Goal: Information Seeking & Learning: Learn about a topic

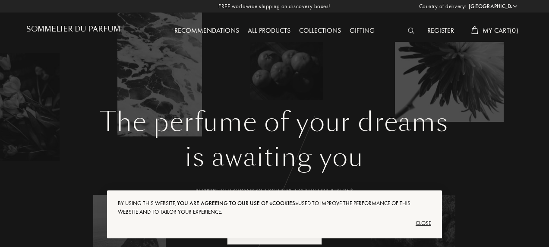
select select "US"
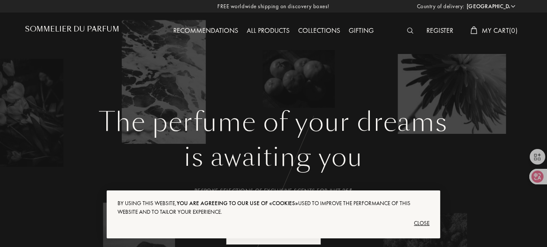
click at [428, 220] on div "Close" at bounding box center [273, 223] width 312 height 14
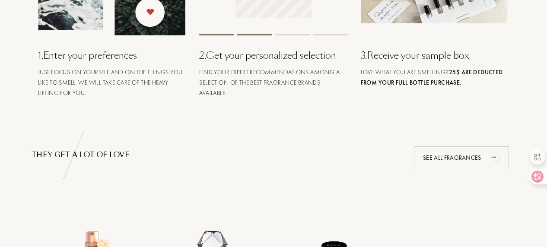
scroll to position [345, 0]
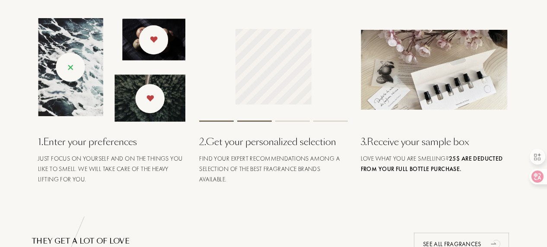
click at [153, 86] on img at bounding box center [111, 70] width 147 height 104
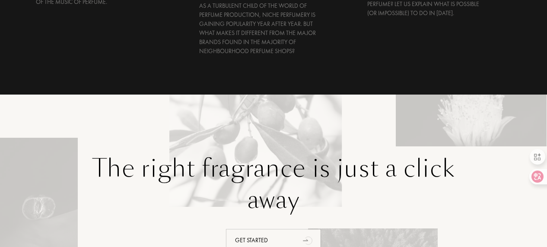
scroll to position [1770, 0]
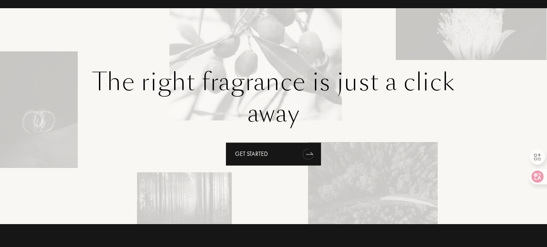
click at [292, 145] on div "Get started" at bounding box center [273, 154] width 95 height 23
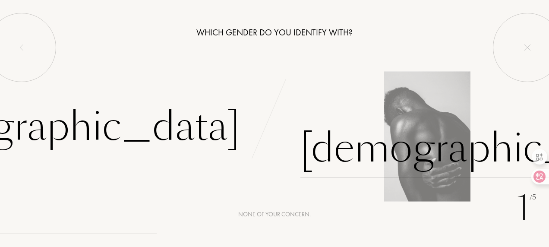
click at [359, 171] on div "Male" at bounding box center [481, 148] width 361 height 58
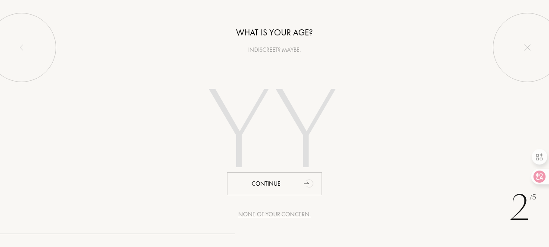
click at [267, 48] on div "Indiscreet? Maybe." at bounding box center [274, 49] width 549 height 9
click at [279, 133] on input "number" at bounding box center [275, 133] width 186 height 149
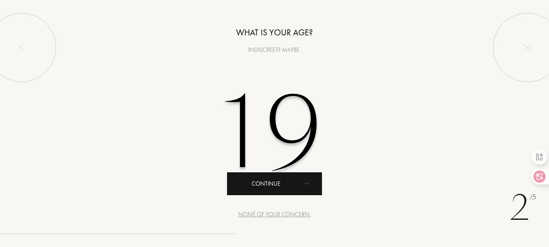
type input "19"
click at [282, 175] on div "Continue" at bounding box center [274, 183] width 95 height 23
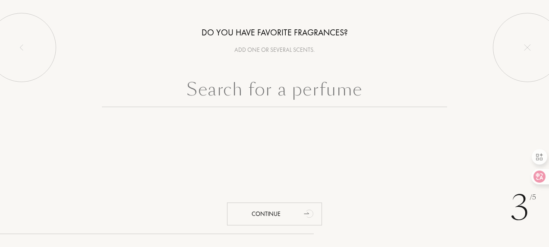
click at [311, 98] on input "text" at bounding box center [274, 91] width 345 height 31
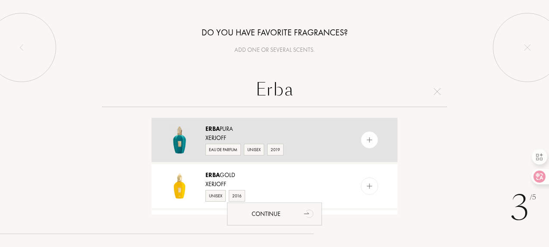
type input "Erba"
click at [364, 139] on div at bounding box center [369, 139] width 17 height 17
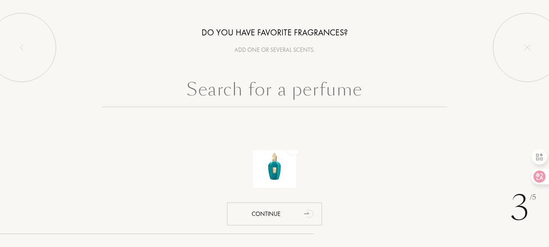
click at [323, 96] on input "text" at bounding box center [274, 91] width 345 height 31
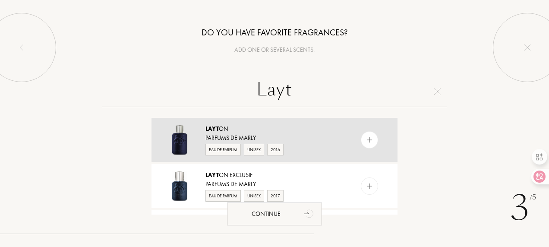
type input "Layt"
click at [366, 139] on img at bounding box center [370, 140] width 8 height 8
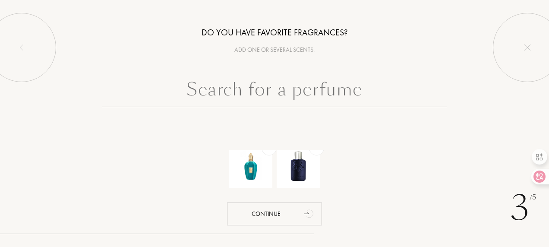
click at [355, 80] on input "text" at bounding box center [274, 91] width 345 height 31
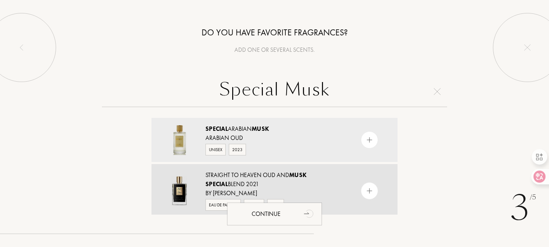
scroll to position [48, 0]
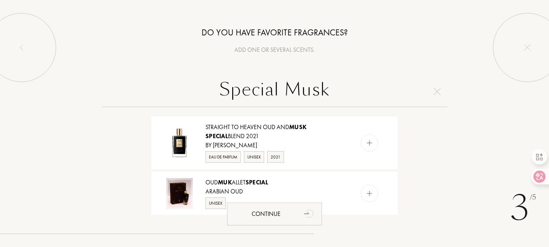
click at [349, 97] on input "Special Musk" at bounding box center [274, 91] width 345 height 31
type input "d"
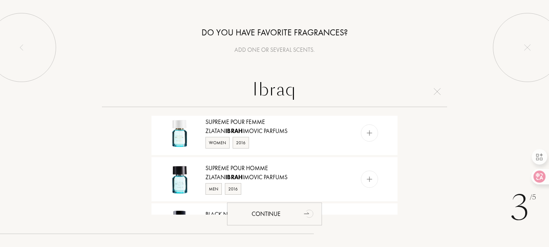
scroll to position [590, 0]
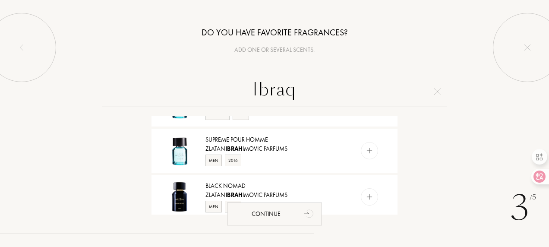
click at [309, 95] on input "Ibraq" at bounding box center [274, 91] width 345 height 31
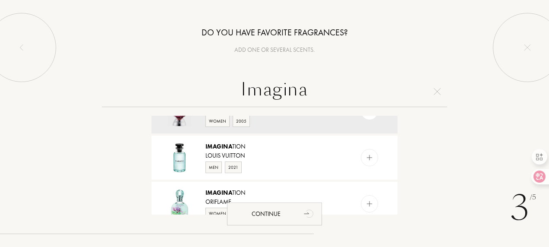
scroll to position [0, 0]
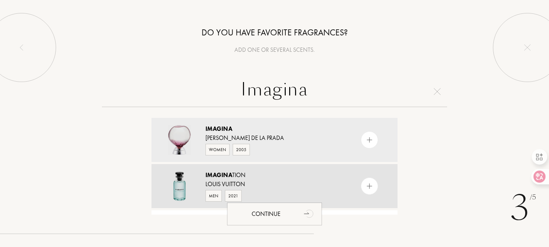
type input "Imagina"
click at [367, 188] on img at bounding box center [370, 186] width 8 height 8
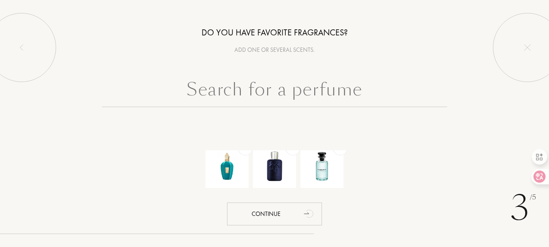
click at [322, 95] on input "text" at bounding box center [274, 91] width 345 height 31
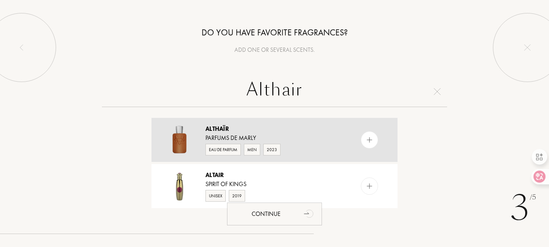
type input "Althair"
click at [363, 139] on div at bounding box center [369, 139] width 17 height 17
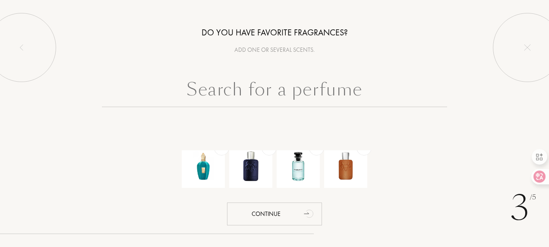
click at [348, 103] on input "text" at bounding box center [274, 91] width 345 height 31
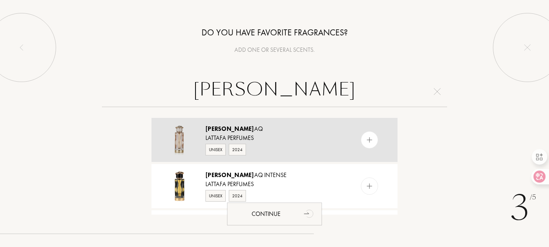
type input "Teri"
click at [370, 136] on img at bounding box center [370, 140] width 8 height 8
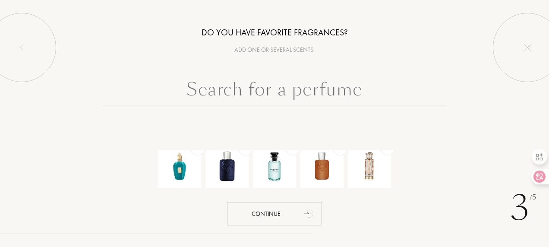
click at [353, 89] on input "text" at bounding box center [274, 91] width 345 height 31
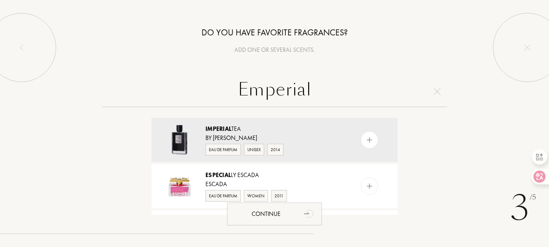
drag, startPoint x: 353, startPoint y: 89, endPoint x: 198, endPoint y: 98, distance: 155.3
click at [198, 98] on input "Emperial" at bounding box center [274, 91] width 345 height 31
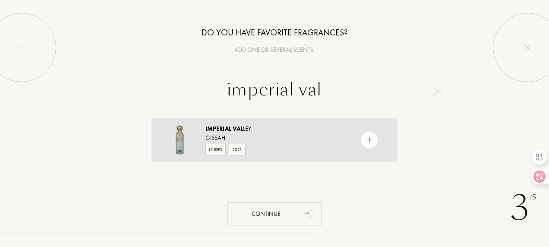
type input "imperial val"
click at [369, 138] on img at bounding box center [370, 140] width 8 height 8
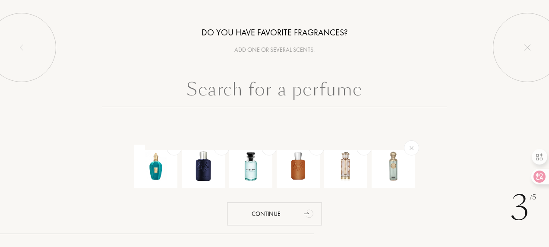
click at [362, 94] on input "text" at bounding box center [274, 91] width 345 height 31
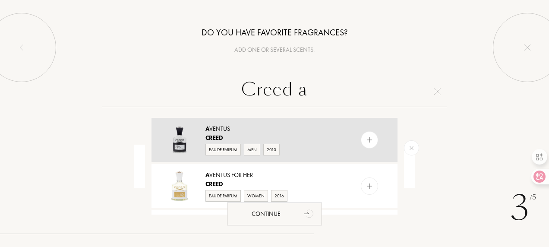
type input "Creed a"
click at [372, 143] on img at bounding box center [370, 140] width 8 height 8
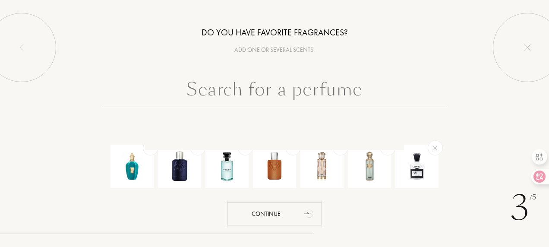
click at [377, 97] on input "text" at bounding box center [274, 91] width 345 height 31
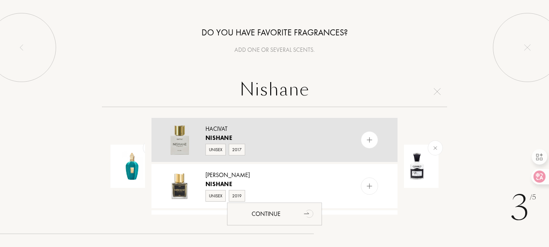
type input "Nishane"
click at [376, 134] on div at bounding box center [387, 140] width 22 height 44
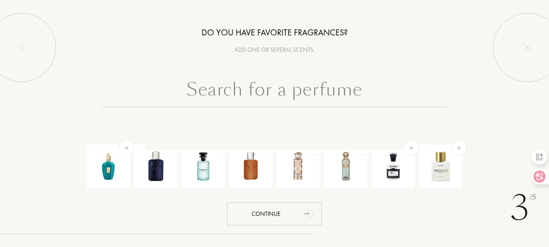
click at [359, 85] on input "text" at bounding box center [274, 91] width 345 height 31
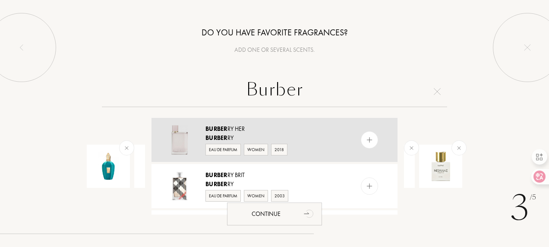
type input "Burber"
click at [366, 138] on img at bounding box center [370, 140] width 8 height 8
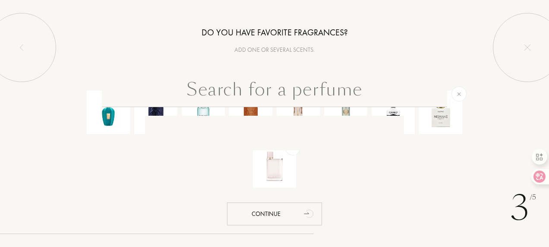
click at [381, 90] on input "text" at bounding box center [274, 91] width 345 height 31
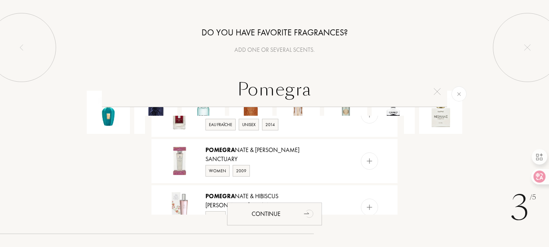
scroll to position [475, 0]
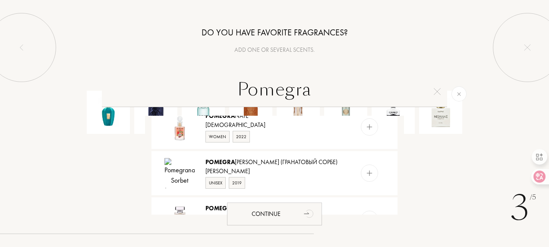
click at [350, 88] on input "Pomegra" at bounding box center [274, 91] width 345 height 31
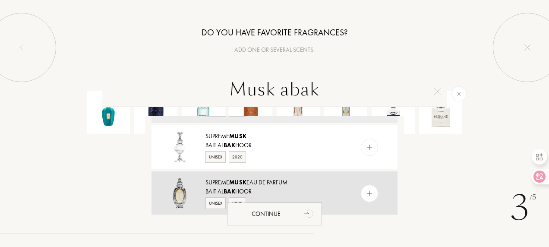
scroll to position [0, 0]
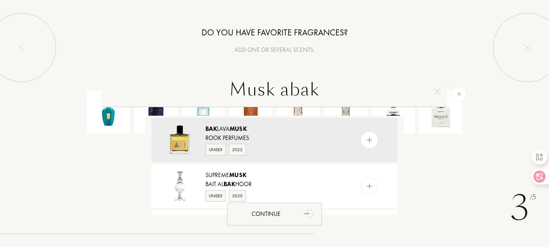
click at [304, 85] on input "Musk abak" at bounding box center [274, 91] width 345 height 31
type input "d"
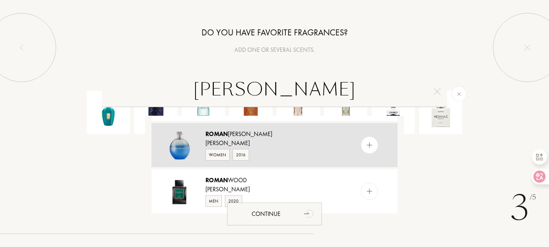
scroll to position [820, 0]
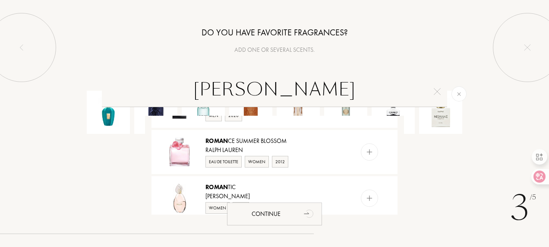
click at [304, 88] on input "ruman" at bounding box center [274, 91] width 345 height 31
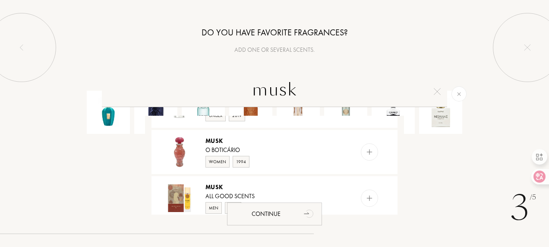
click at [268, 83] on input "musk" at bounding box center [274, 91] width 345 height 31
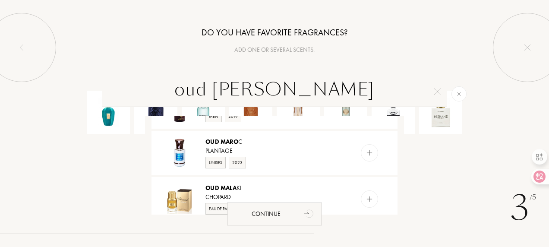
scroll to position [0, 0]
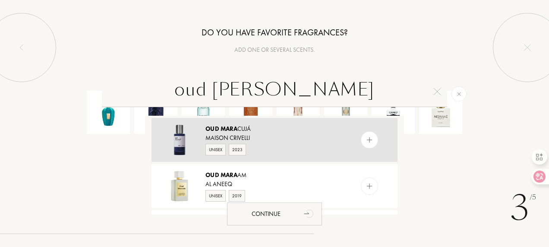
type input "oud mara"
click at [367, 135] on div at bounding box center [369, 139] width 17 height 17
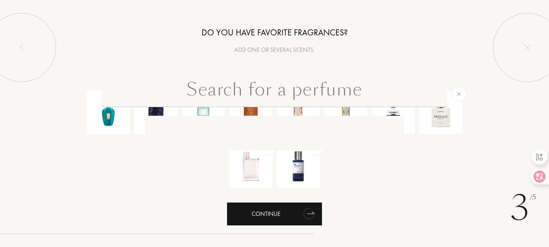
click at [301, 216] on icon "animation" at bounding box center [309, 213] width 17 height 17
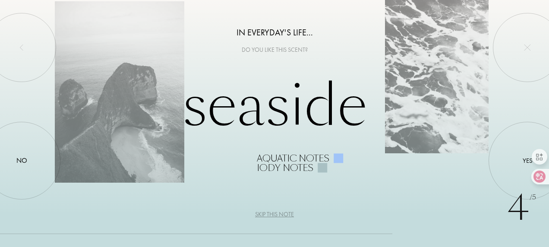
click at [320, 171] on div at bounding box center [322, 167] width 9 height 9
click at [285, 212] on div "Skip this note" at bounding box center [274, 214] width 39 height 9
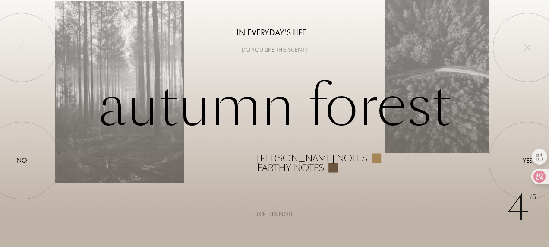
click at [372, 156] on div at bounding box center [376, 158] width 9 height 9
click at [333, 166] on div at bounding box center [333, 167] width 9 height 9
click at [280, 164] on div "Earthy notes" at bounding box center [290, 167] width 67 height 9
click at [286, 160] on div "Woody notes" at bounding box center [312, 158] width 111 height 9
click at [264, 112] on div "Autumn forest Woody notes Earthy notes" at bounding box center [275, 124] width 440 height 98
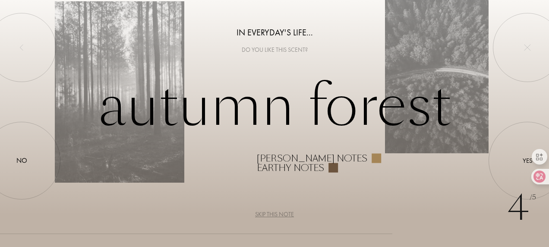
click at [215, 109] on div "Autumn forest Woody notes Earthy notes" at bounding box center [275, 124] width 440 height 98
click at [291, 47] on div "Do you like this scent?" at bounding box center [274, 49] width 549 height 9
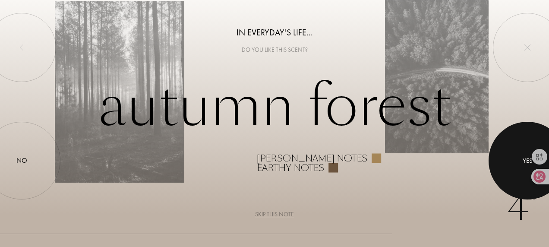
click at [510, 152] on div at bounding box center [528, 161] width 78 height 78
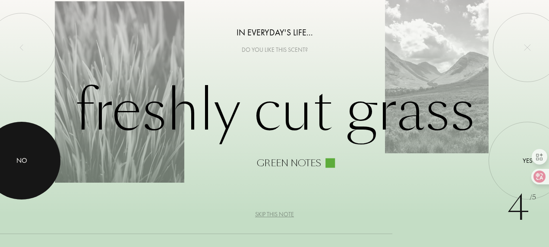
click at [0, 0] on html "4 /5 In everyday's life... Do you like this scent? Freshly cut grass Green note…" at bounding box center [274, 0] width 549 height 0
click at [25, 161] on div "No" at bounding box center [21, 160] width 11 height 10
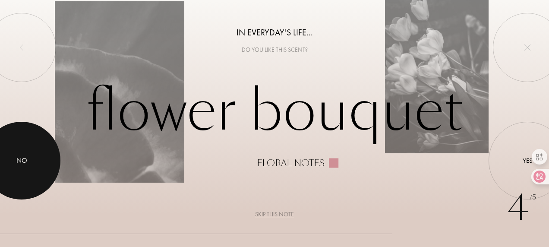
click at [9, 145] on div at bounding box center [22, 161] width 78 height 78
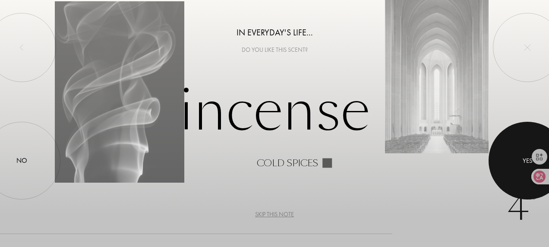
click at [519, 157] on div at bounding box center [528, 161] width 78 height 78
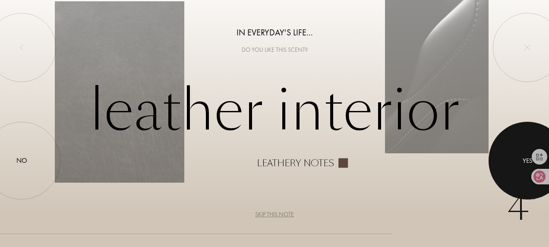
click at [517, 162] on div at bounding box center [528, 161] width 78 height 78
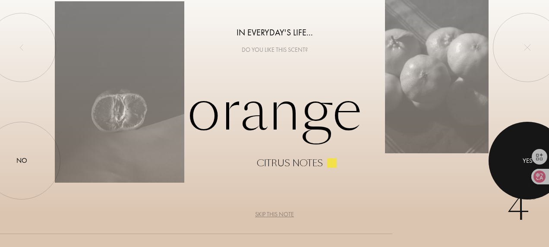
click at [499, 167] on div "Yes" at bounding box center [528, 161] width 78 height 78
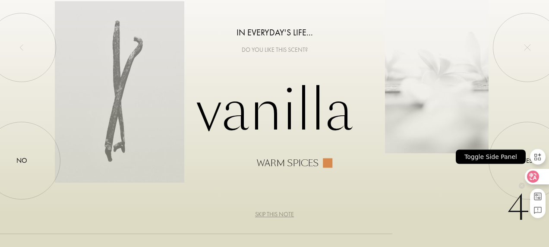
click at [526, 163] on div "Toggle Side Panel" at bounding box center [491, 157] width 79 height 23
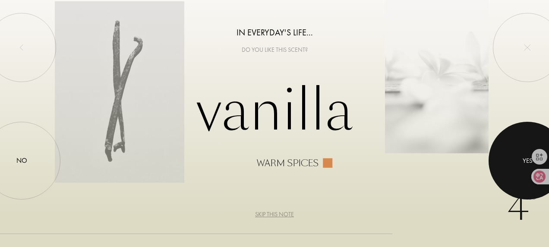
click at [516, 156] on div at bounding box center [528, 161] width 78 height 78
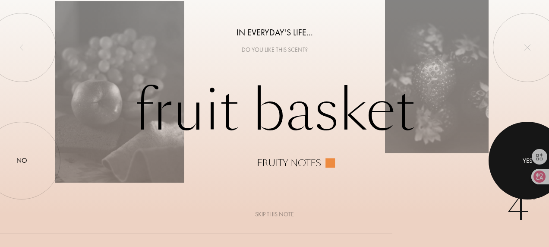
click at [513, 156] on div at bounding box center [528, 161] width 78 height 78
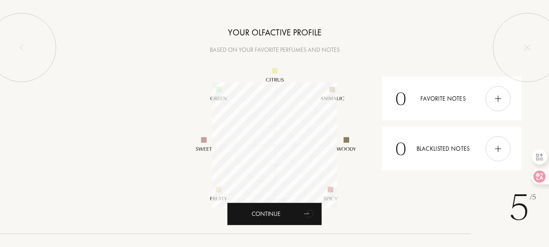
scroll to position [125, 125]
click at [502, 99] on img at bounding box center [498, 98] width 9 height 9
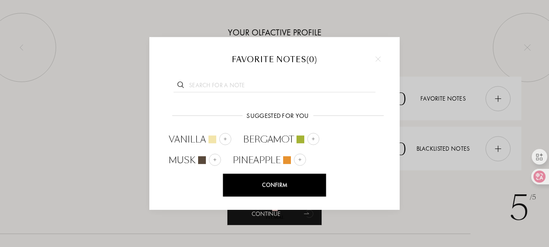
type input "d"
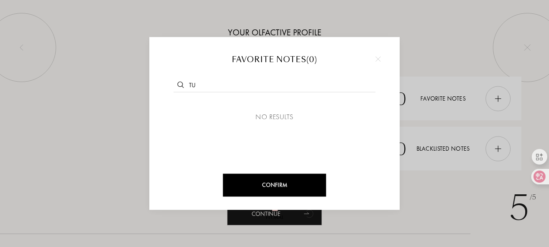
type input "t"
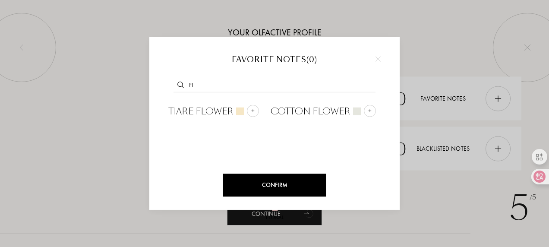
type input "f"
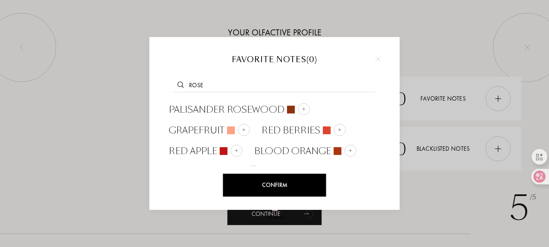
scroll to position [55, 0]
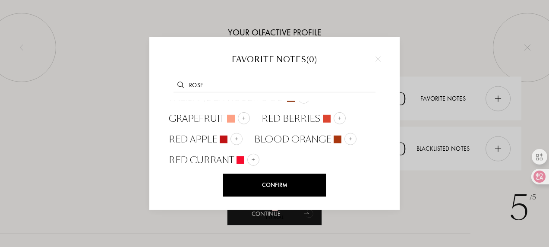
type input "rose"
click at [383, 57] on div at bounding box center [378, 59] width 13 height 13
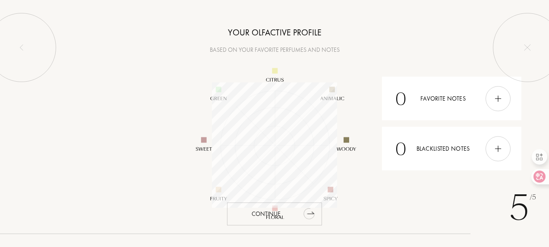
click at [285, 213] on div "Continue" at bounding box center [274, 214] width 95 height 23
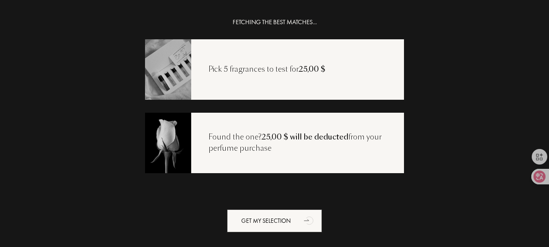
scroll to position [17, 0]
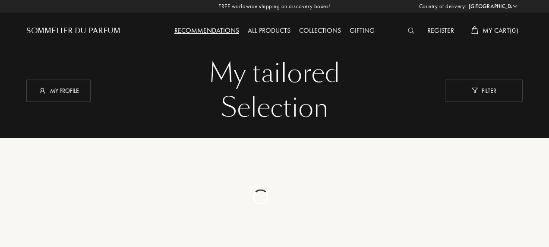
select select "US"
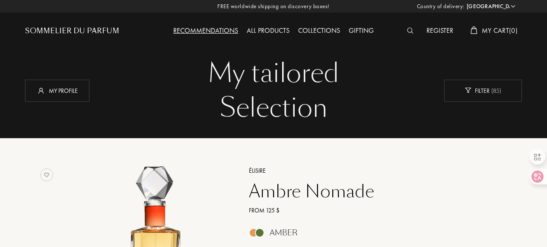
click at [71, 31] on div "Sommelier du Parfum" at bounding box center [72, 31] width 94 height 10
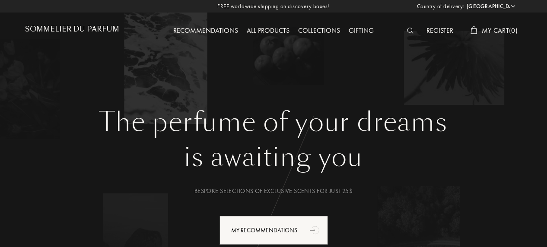
select select "US"
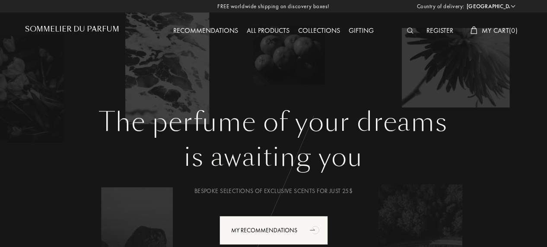
click at [410, 32] on img at bounding box center [410, 31] width 6 height 6
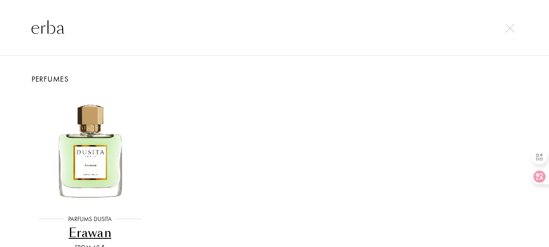
type input "erba"
click at [510, 30] on img at bounding box center [510, 28] width 9 height 9
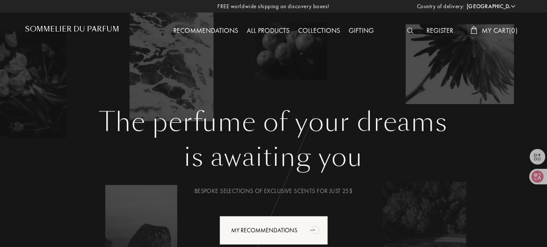
click at [484, 4] on select "Afghanistan Albania Algeria Andorra Angola Anguilla Antartica Antigua and Barbu…" at bounding box center [490, 6] width 52 height 9
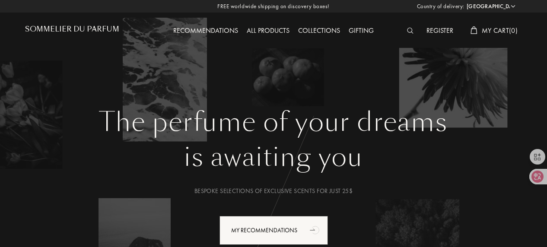
select select "EG"
click at [464, 2] on select "Afghanistan Albania Algeria Andorra Angola Anguilla Antartica Antigua and Barbu…" at bounding box center [490, 6] width 52 height 9
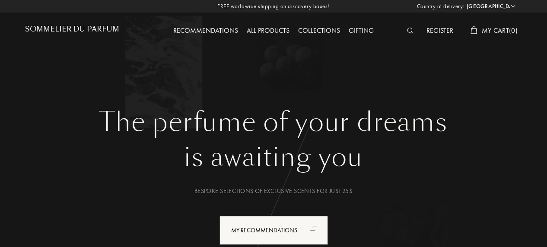
select select "EG"
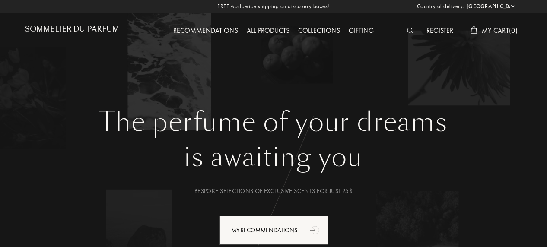
click at [408, 30] on img at bounding box center [410, 31] width 6 height 6
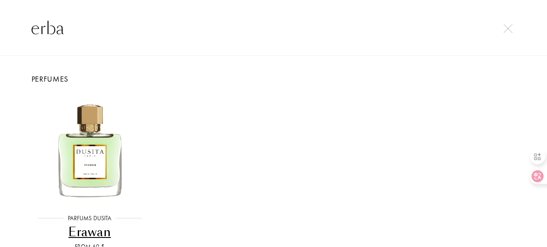
scroll to position [63, 0]
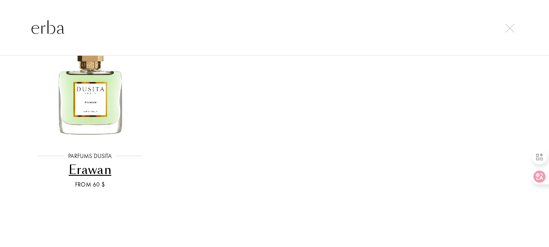
type input "erba"
click at [512, 31] on img at bounding box center [510, 28] width 9 height 9
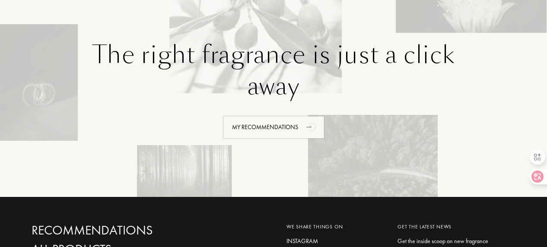
scroll to position [2158, 0]
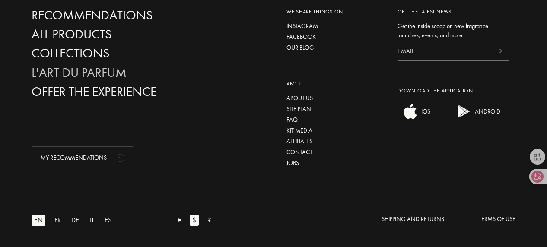
click at [104, 65] on div "L'Art du Parfum" at bounding box center [108, 72] width 152 height 15
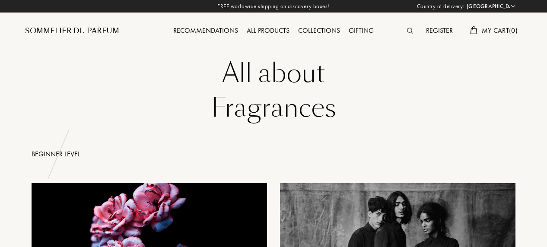
select select "EG"
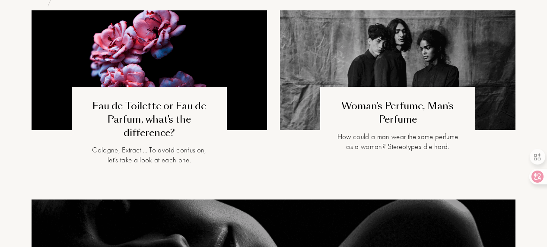
scroll to position [86, 0]
